Goal: Task Accomplishment & Management: Manage account settings

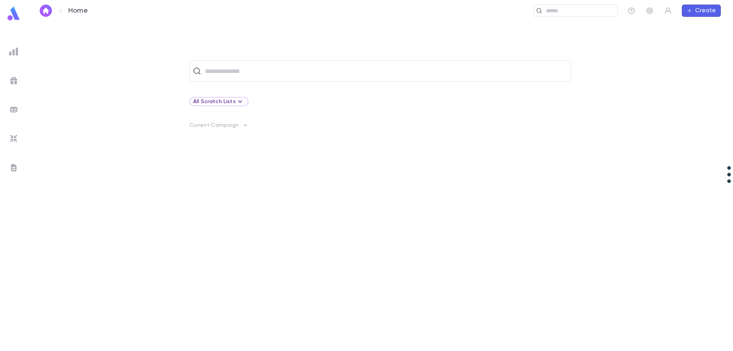
click at [10, 50] on img at bounding box center [13, 51] width 9 height 9
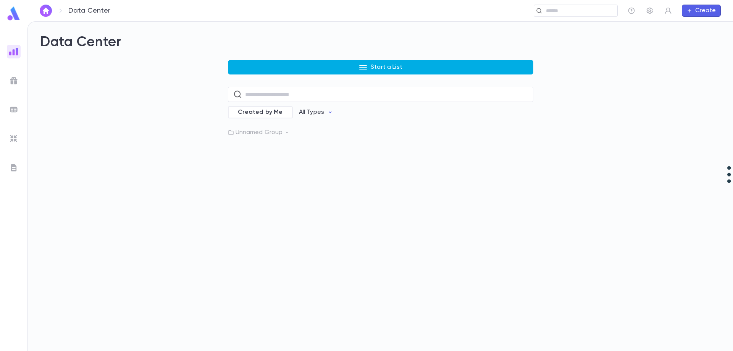
click at [290, 66] on button "Start a List" at bounding box center [380, 67] width 305 height 15
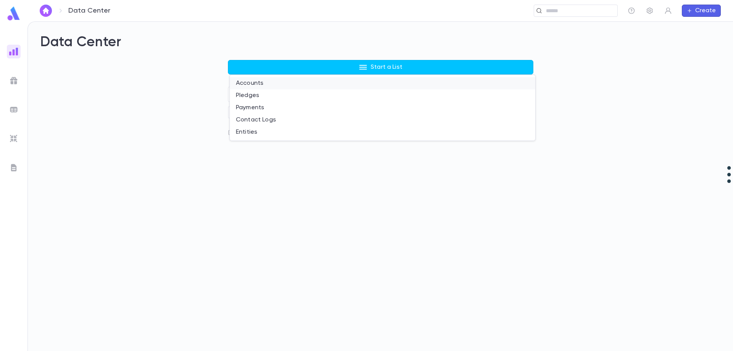
click at [267, 82] on li "Accounts" at bounding box center [382, 83] width 305 height 12
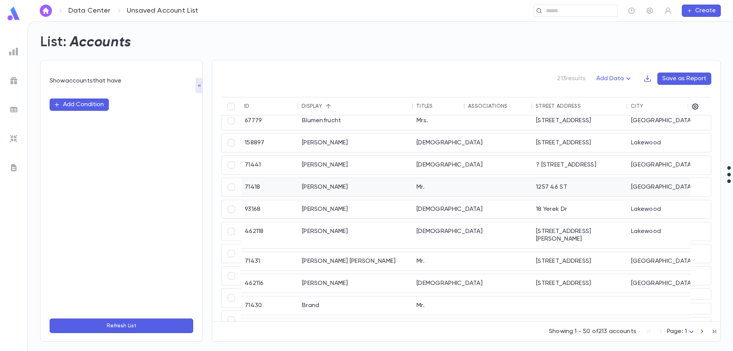
scroll to position [420, 0]
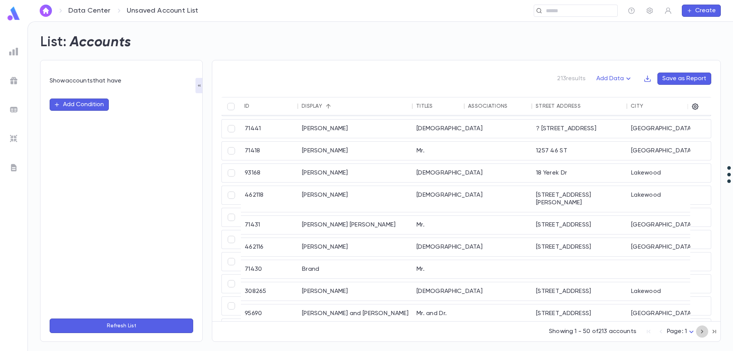
click at [701, 330] on icon "button" at bounding box center [702, 331] width 8 height 9
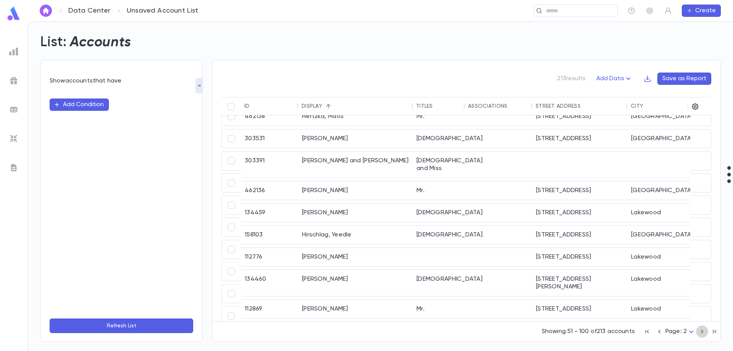
click at [701, 330] on icon "button" at bounding box center [702, 331] width 8 height 9
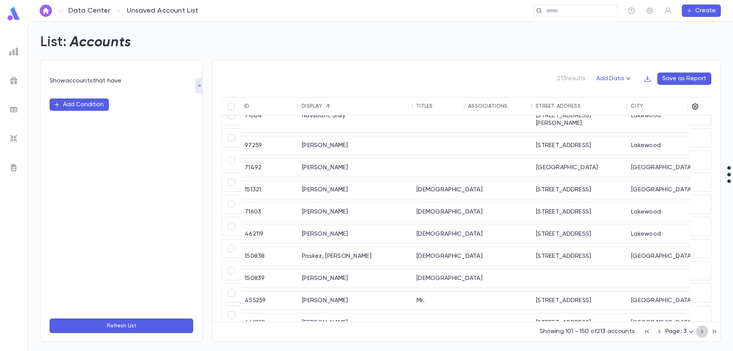
click at [701, 330] on icon "button" at bounding box center [702, 331] width 8 height 9
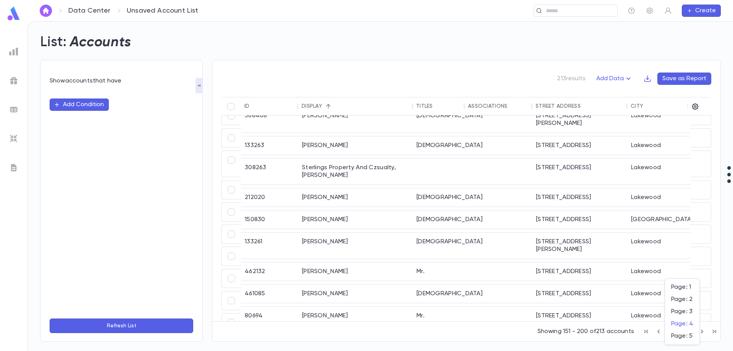
click at [690, 330] on body "Data Center Unsaved Account List ​ Create List: Accounts Show accounts that hav…" at bounding box center [366, 185] width 733 height 329
click at [681, 307] on li "Page: 3" at bounding box center [682, 311] width 34 height 12
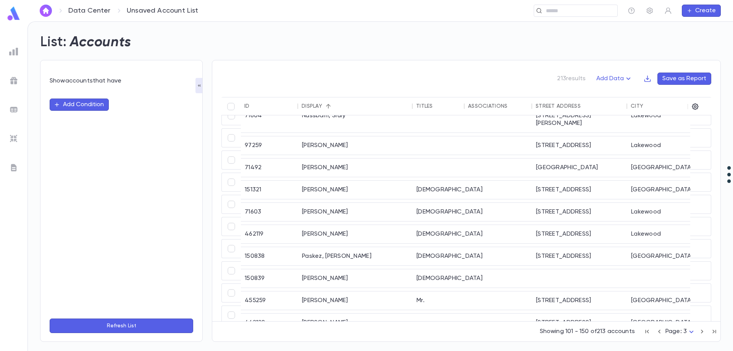
click at [690, 331] on body "Data Center Unsaved Account List ​ Create List: Accounts Show accounts that hav…" at bounding box center [366, 185] width 733 height 329
click at [684, 301] on span "Page: 2" at bounding box center [682, 299] width 22 height 8
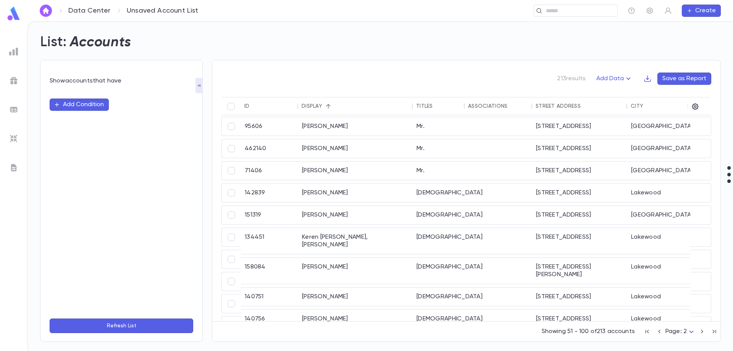
scroll to position [901, 0]
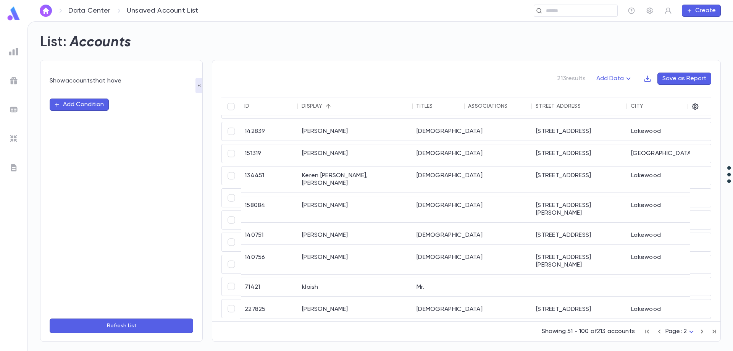
click at [566, 81] on p "213 results" at bounding box center [571, 79] width 29 height 8
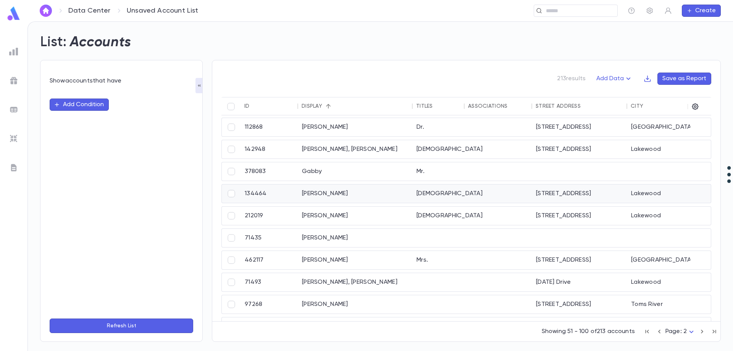
scroll to position [0, 0]
click at [660, 331] on icon "button" at bounding box center [659, 331] width 8 height 9
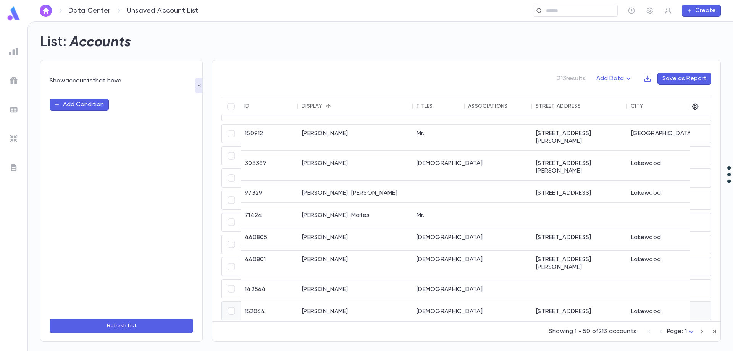
scroll to position [889, 0]
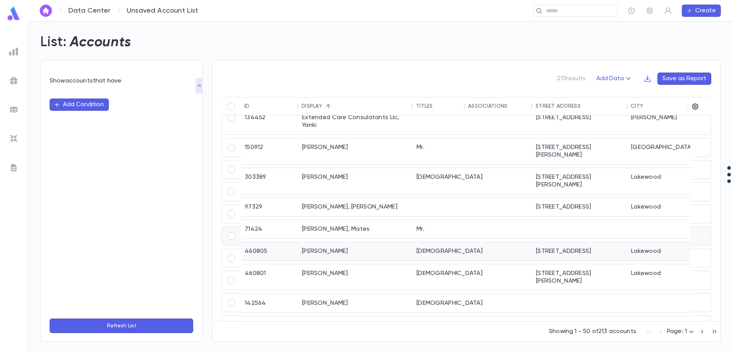
click at [405, 242] on div "Freidman, Simcha" at bounding box center [355, 251] width 114 height 18
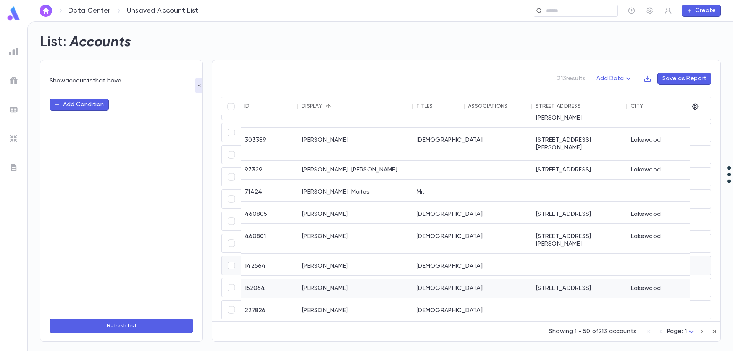
scroll to position [927, 0]
click at [700, 331] on icon "button" at bounding box center [702, 331] width 8 height 9
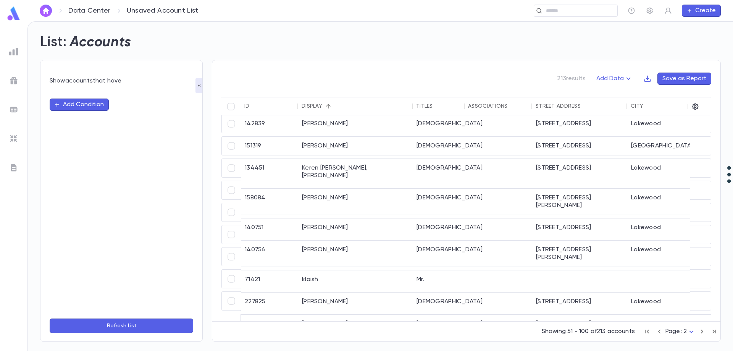
scroll to position [904, 0]
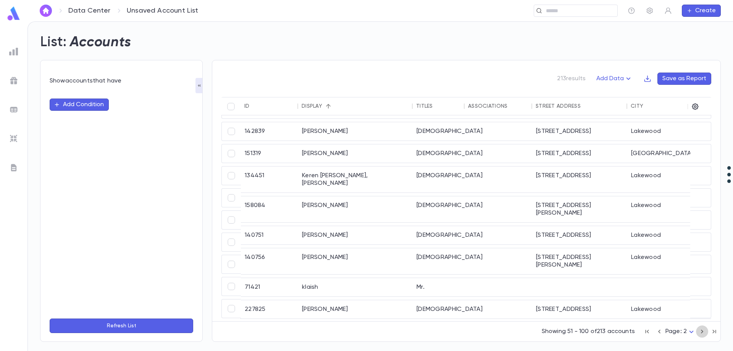
click at [700, 330] on icon "button" at bounding box center [702, 331] width 8 height 9
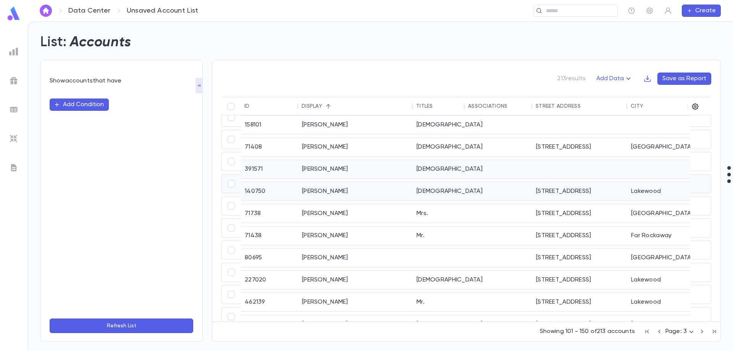
scroll to position [919, 0]
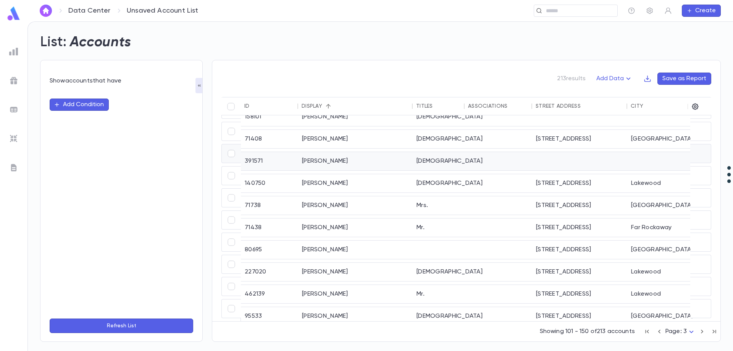
click at [349, 155] on div "[PERSON_NAME]" at bounding box center [355, 161] width 114 height 18
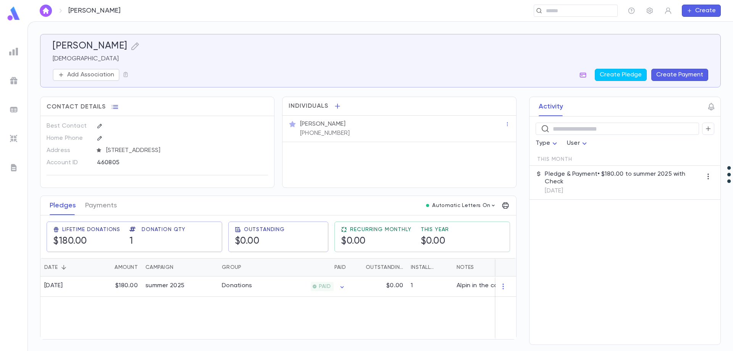
click at [99, 150] on icon at bounding box center [99, 150] width 4 height 4
click at [247, 150] on icon "button" at bounding box center [247, 150] width 5 height 5
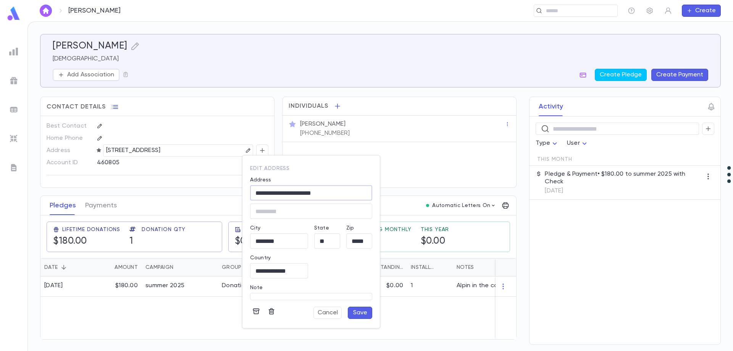
drag, startPoint x: 325, startPoint y: 192, endPoint x: 254, endPoint y: 192, distance: 71.4
click at [254, 192] on input "**********" at bounding box center [311, 193] width 122 height 9
click at [288, 211] on div "Brooklyn, New York 11249, United States" at bounding box center [317, 216] width 103 height 13
type input "**********"
type input "**"
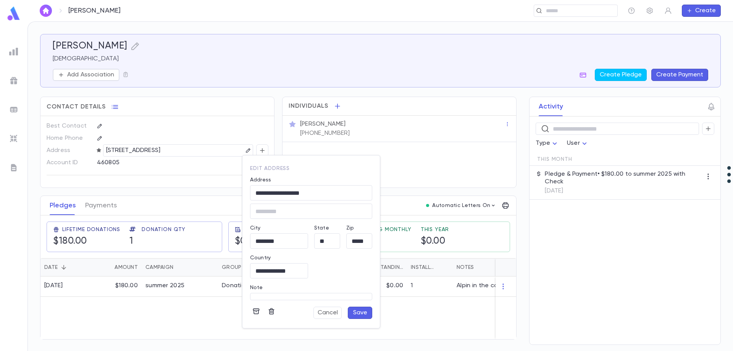
type input "********"
type input "*****"
click at [359, 319] on button "Save" at bounding box center [360, 320] width 24 height 12
